Goal: Find specific page/section: Find specific page/section

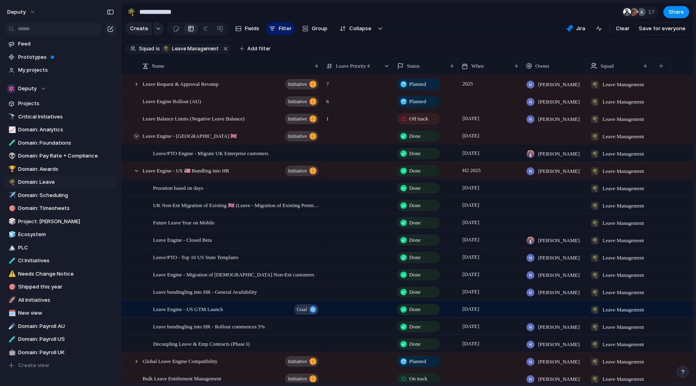
click at [136, 140] on div at bounding box center [136, 135] width 7 height 7
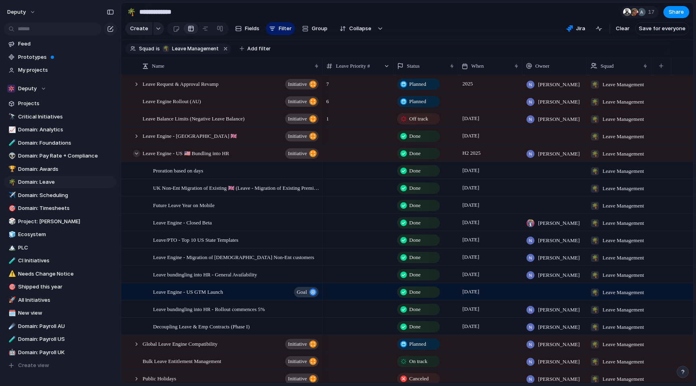
click at [135, 157] on div at bounding box center [136, 153] width 7 height 7
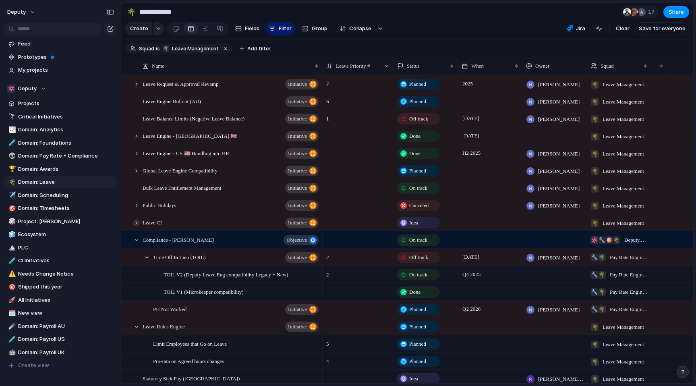
click at [136, 226] on div at bounding box center [136, 222] width 7 height 7
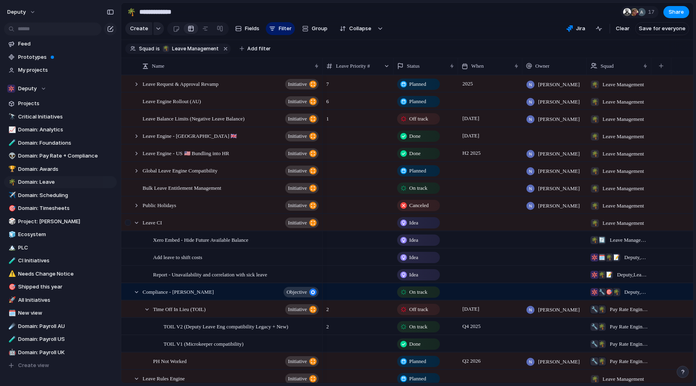
click at [137, 231] on div at bounding box center [133, 222] width 22 height 17
click at [135, 226] on div at bounding box center [136, 222] width 7 height 7
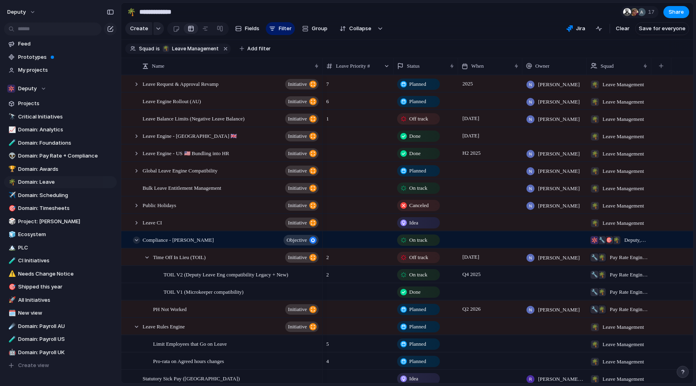
click at [135, 244] on div at bounding box center [136, 239] width 7 height 7
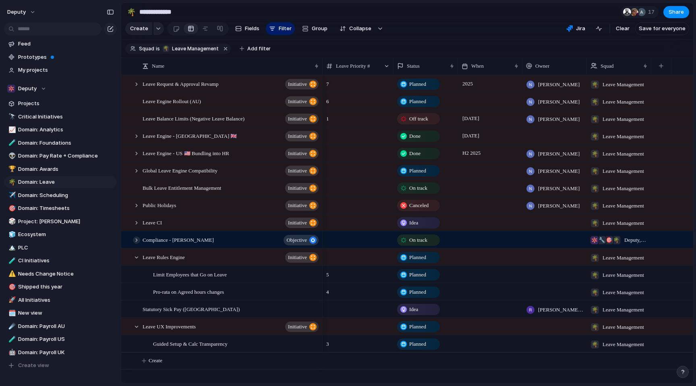
click at [135, 244] on div at bounding box center [136, 239] width 7 height 7
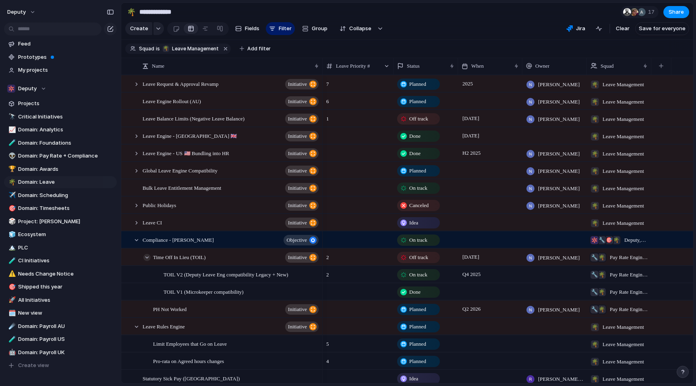
click at [145, 261] on div at bounding box center [146, 257] width 7 height 7
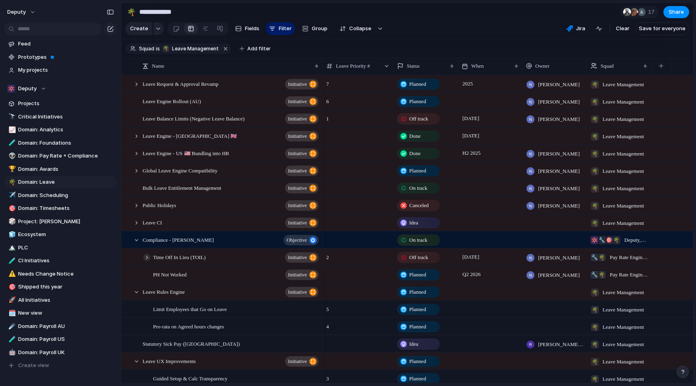
click at [145, 261] on div at bounding box center [146, 257] width 7 height 7
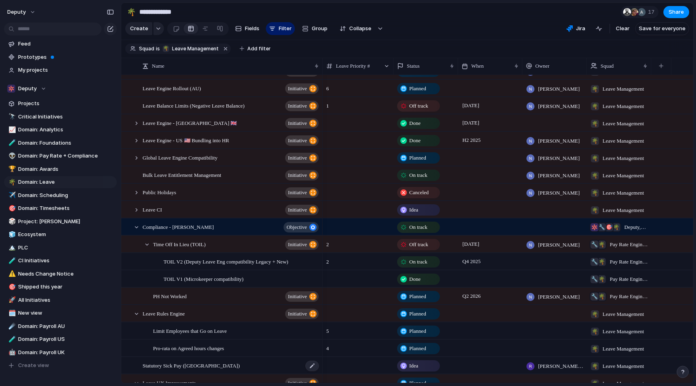
scroll to position [62, 0]
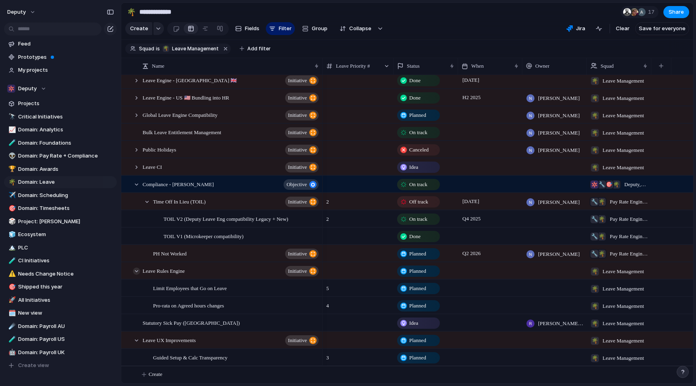
click at [135, 269] on div at bounding box center [136, 270] width 7 height 7
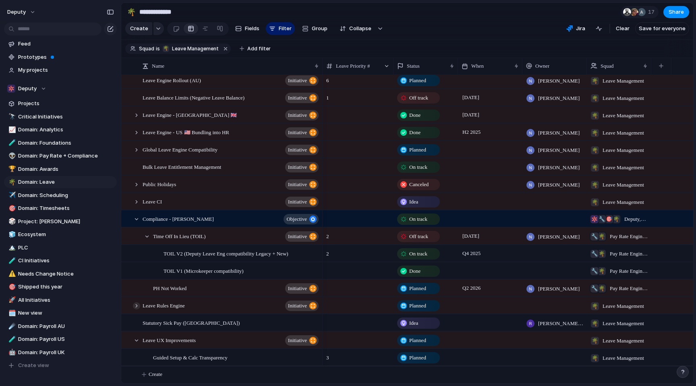
click at [137, 307] on div at bounding box center [136, 305] width 7 height 7
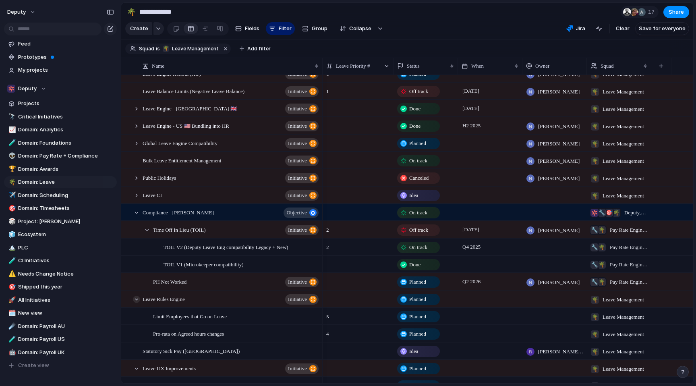
click at [137, 303] on div at bounding box center [136, 299] width 7 height 7
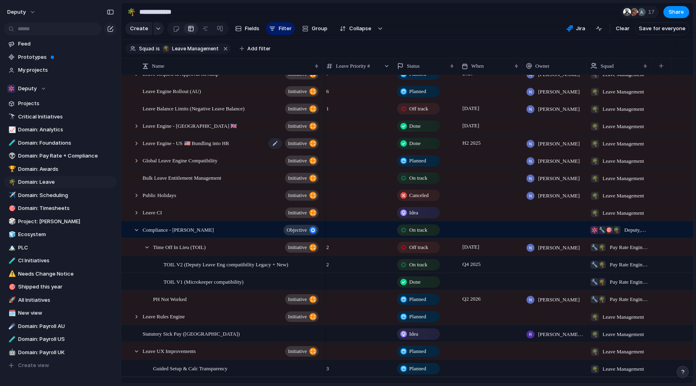
scroll to position [12, 0]
